Goal: Transaction & Acquisition: Purchase product/service

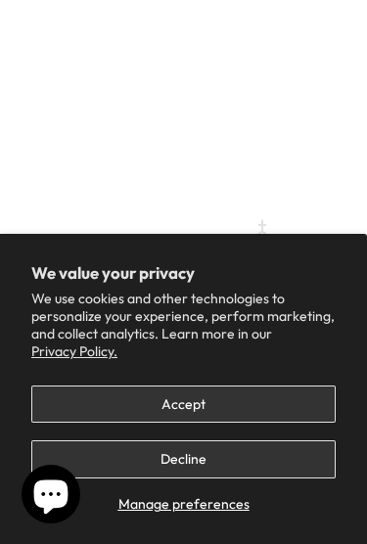
click at [96, 395] on button "Accept" at bounding box center [183, 404] width 304 height 38
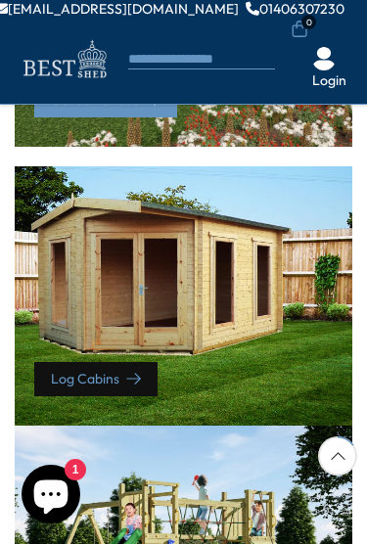
scroll to position [970, 0]
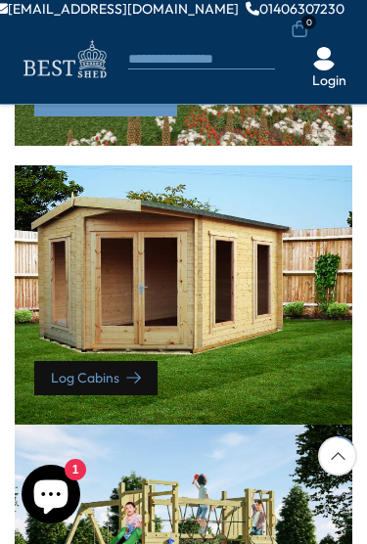
click at [67, 290] on div "Log Cabins" at bounding box center [183, 294] width 337 height 259
click at [59, 301] on div "Log Cabins" at bounding box center [183, 294] width 337 height 259
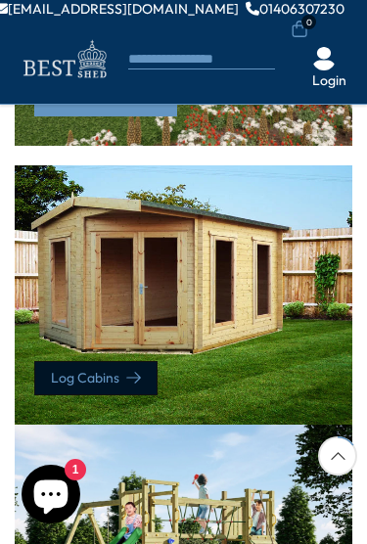
click at [104, 373] on link "Log Cabins" at bounding box center [95, 378] width 123 height 34
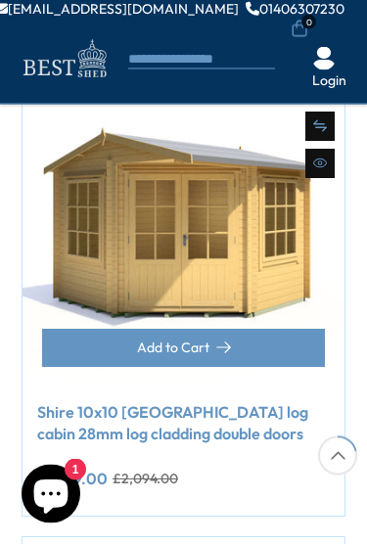
scroll to position [1305, 0]
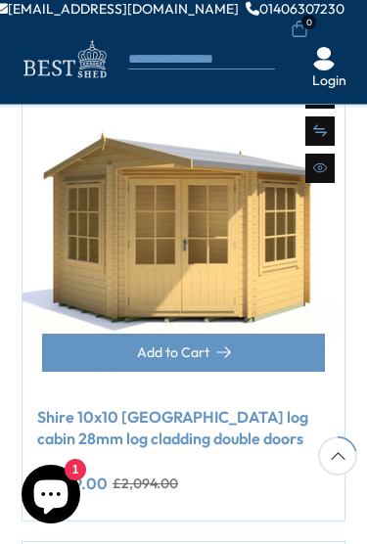
click at [73, 270] on img at bounding box center [183, 230] width 322 height 322
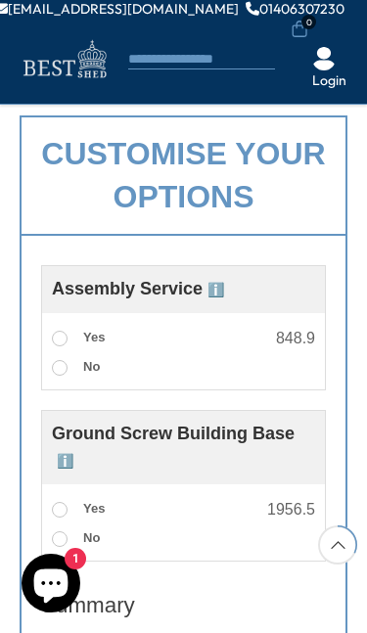
scroll to position [1101, 0]
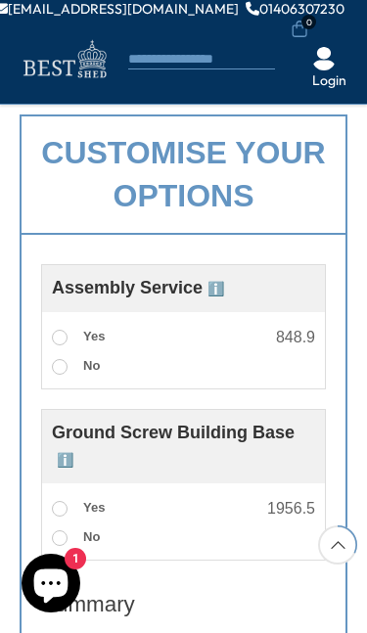
click at [57, 330] on span at bounding box center [60, 338] width 16 height 16
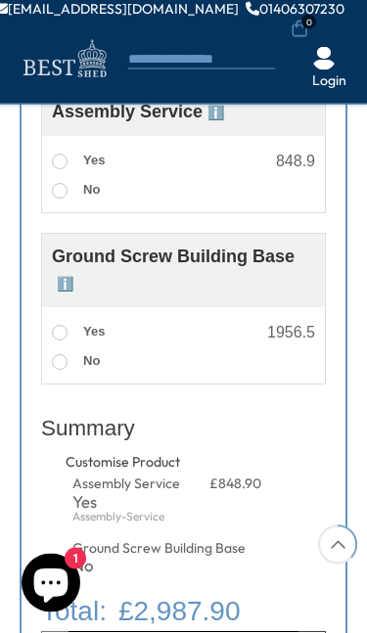
click at [59, 326] on span at bounding box center [60, 334] width 16 height 16
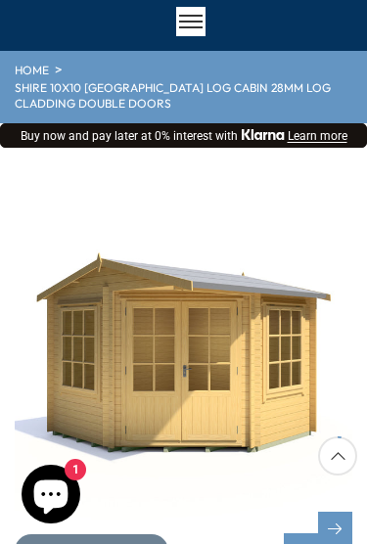
scroll to position [0, 0]
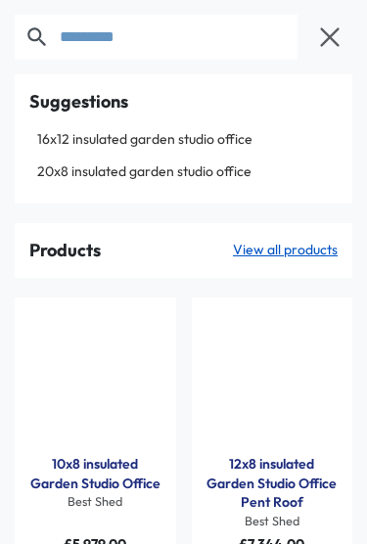
type input "*********"
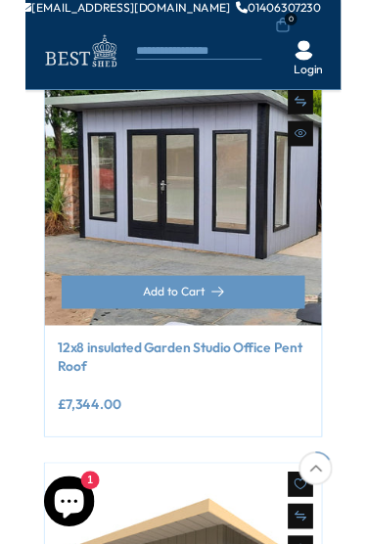
scroll to position [1036, 0]
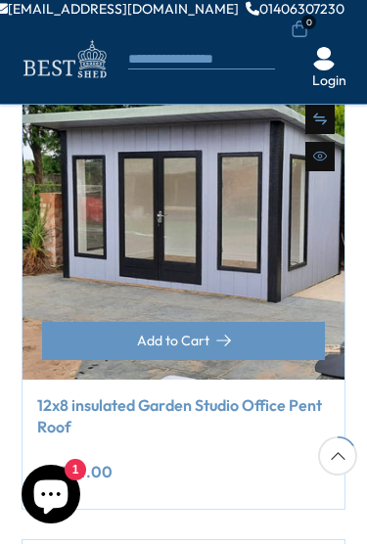
click at [236, 303] on img at bounding box center [183, 219] width 322 height 322
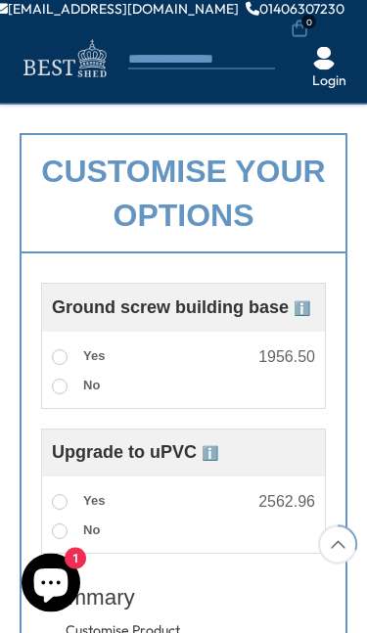
scroll to position [1047, 0]
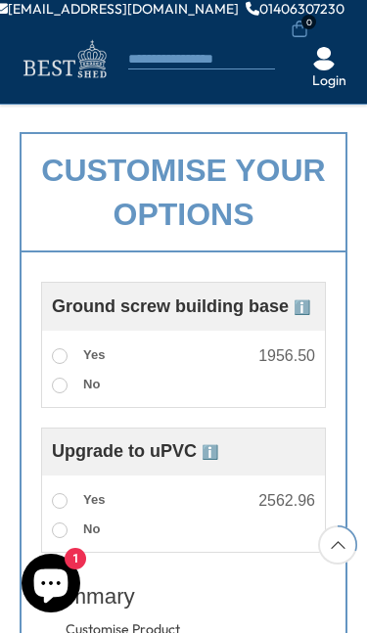
click at [63, 348] on span at bounding box center [60, 356] width 16 height 16
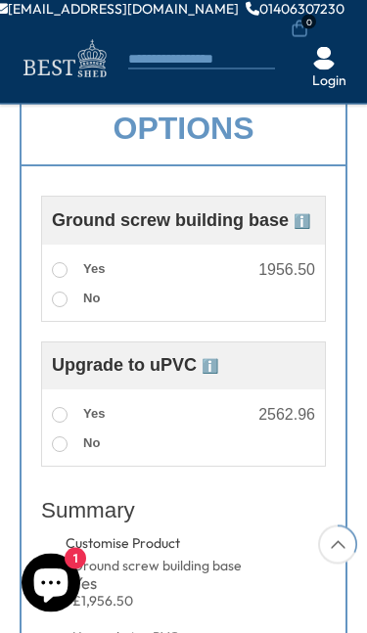
scroll to position [1135, 0]
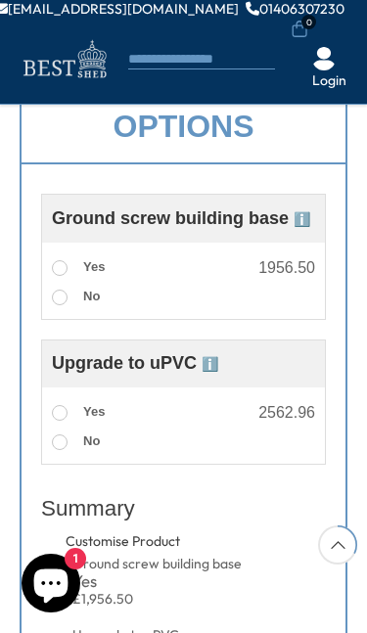
click at [66, 405] on span at bounding box center [60, 413] width 16 height 16
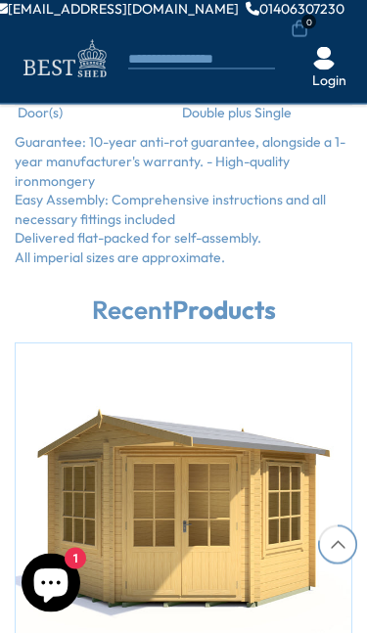
scroll to position [2750, 0]
